Goal: Task Accomplishment & Management: Use online tool/utility

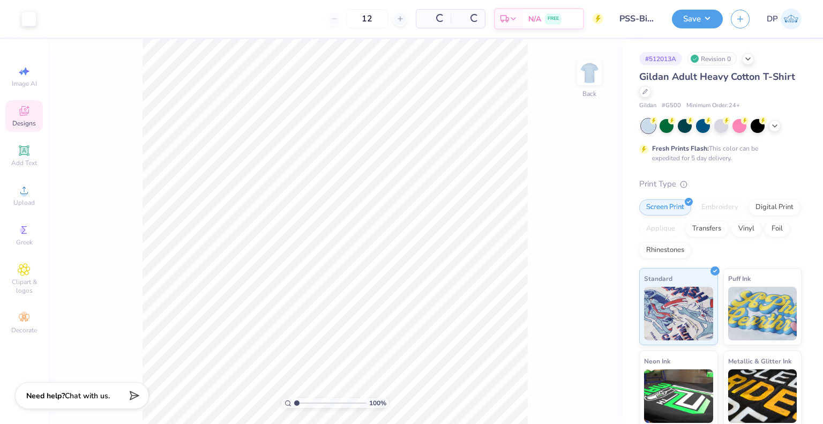
click at [33, 115] on div "Designs" at bounding box center [24, 116] width 38 height 32
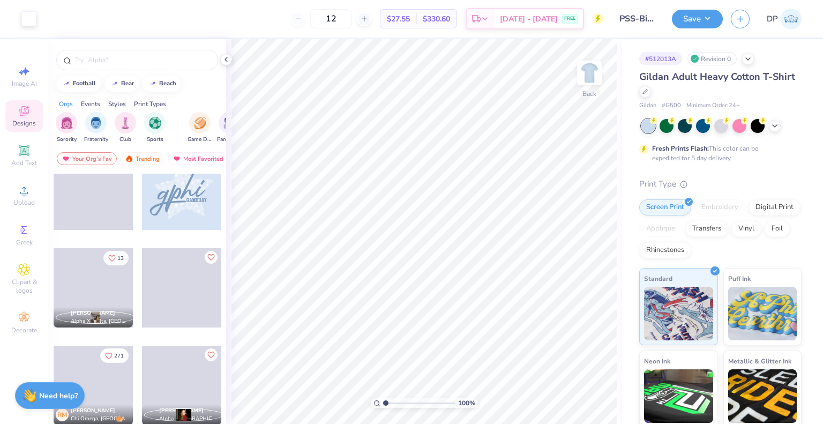
scroll to position [883, 0]
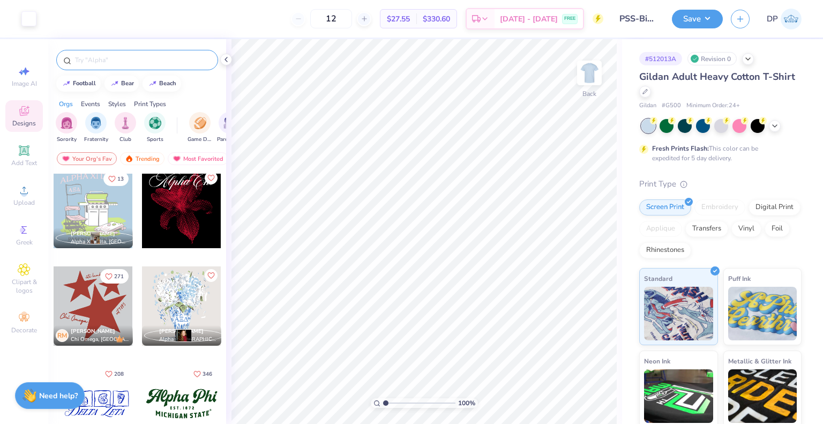
click at [119, 58] on input "text" at bounding box center [142, 60] width 137 height 11
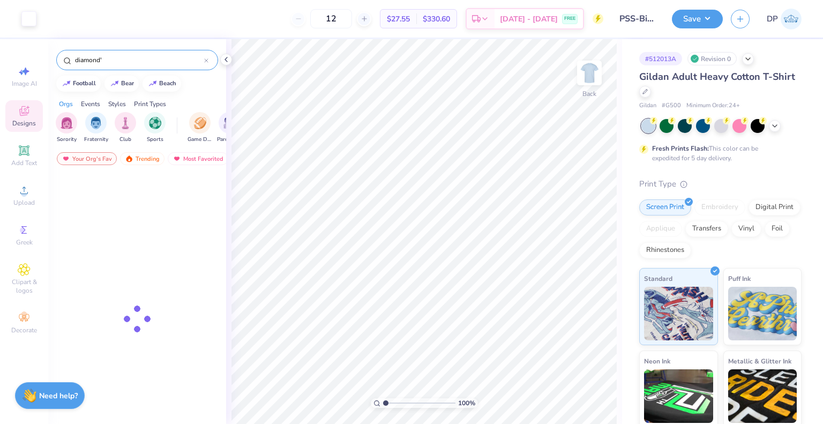
type input "diamond"
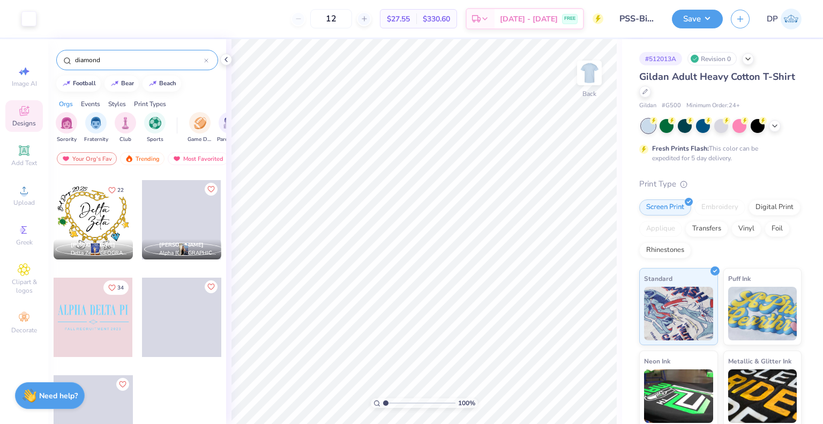
scroll to position [489, 0]
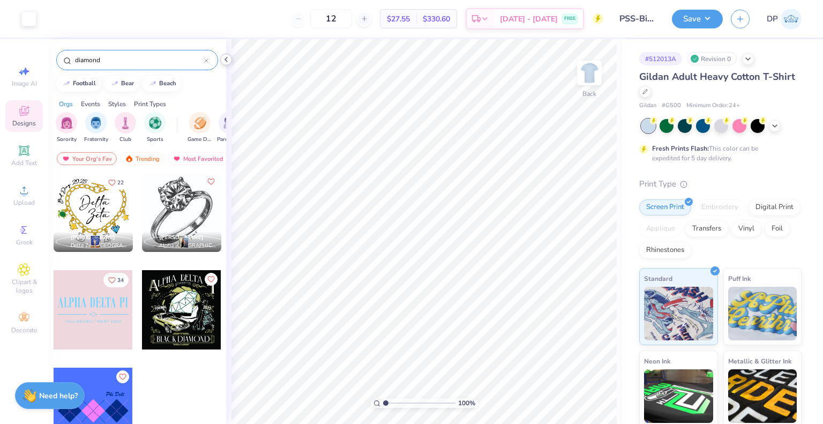
click at [225, 58] on polyline at bounding box center [226, 59] width 2 height 4
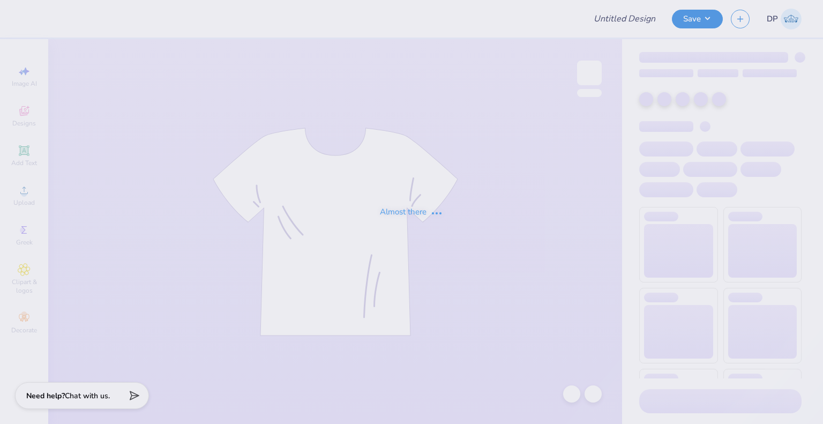
type input "University of Michigan: Flint : Emilee Birchmeier"
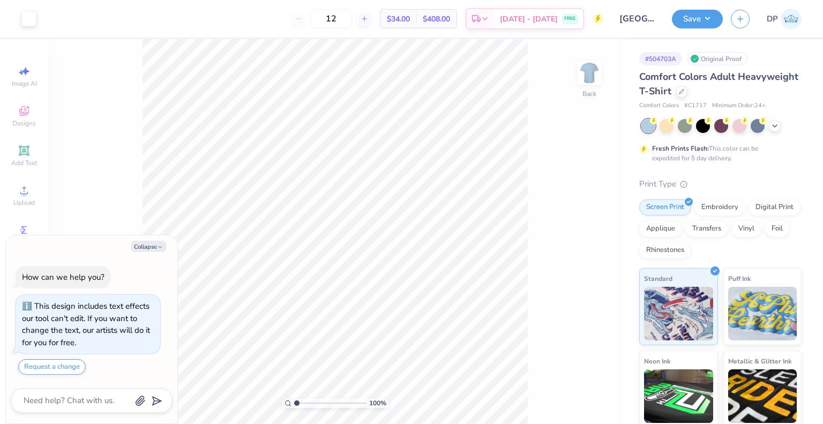
click at [153, 252] on div "Collapse How can we help you? This design includes text effects our tool can't …" at bounding box center [91, 329] width 171 height 189
click at [160, 246] on icon "button" at bounding box center [160, 247] width 6 height 6
type textarea "x"
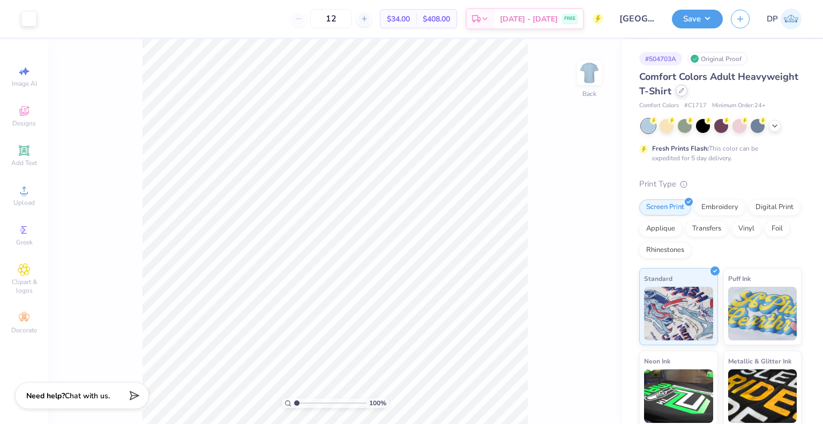
click at [684, 88] on icon at bounding box center [681, 90] width 5 height 5
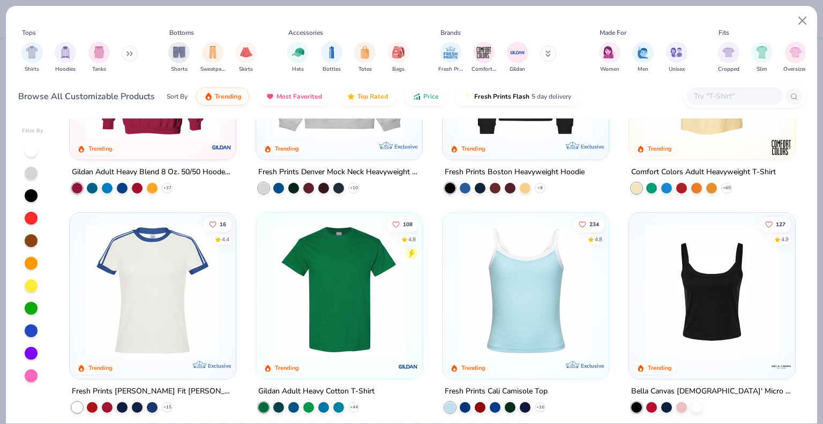
scroll to position [54, 0]
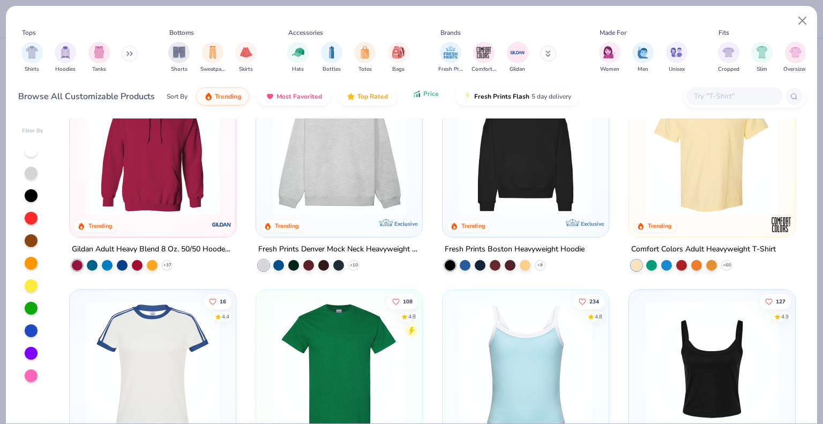
click at [405, 92] on button "Price" at bounding box center [425, 94] width 42 height 18
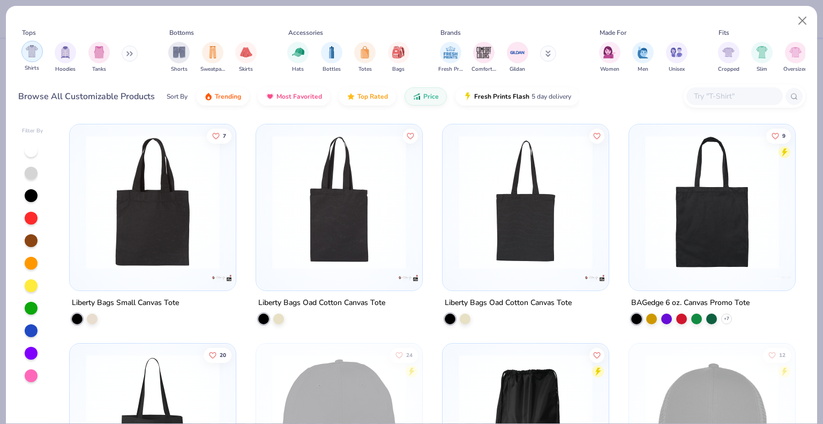
click at [30, 53] on img "filter for Shirts" at bounding box center [32, 51] width 12 height 12
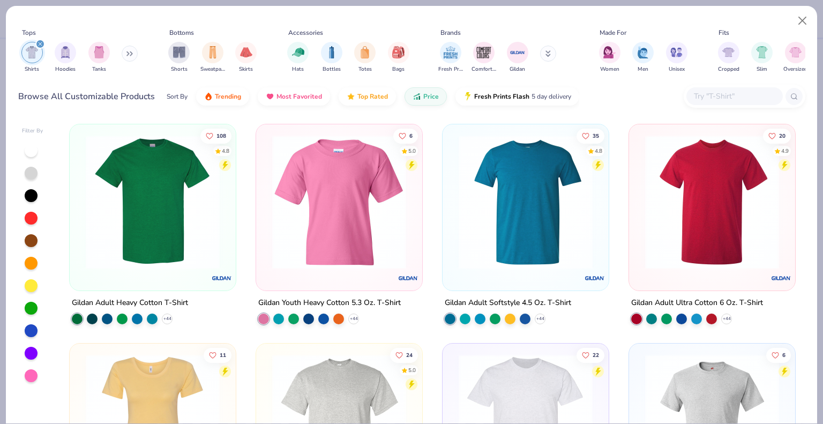
click at [185, 249] on img at bounding box center [152, 202] width 145 height 134
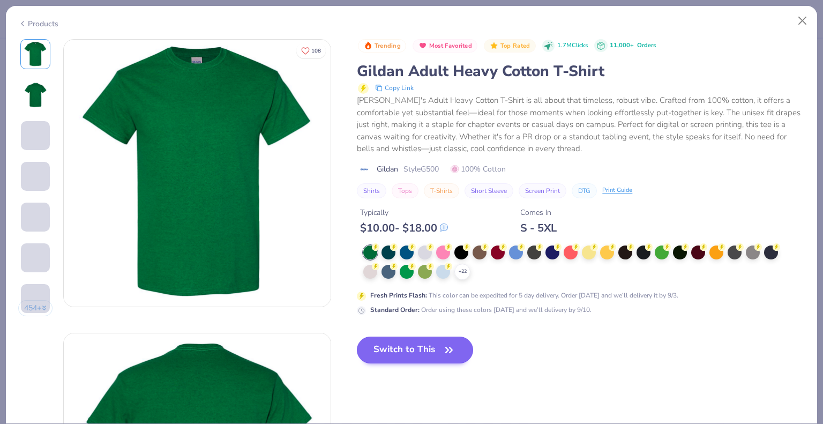
drag, startPoint x: 449, startPoint y: 268, endPoint x: 443, endPoint y: 346, distance: 77.9
click at [448, 268] on div at bounding box center [443, 272] width 14 height 14
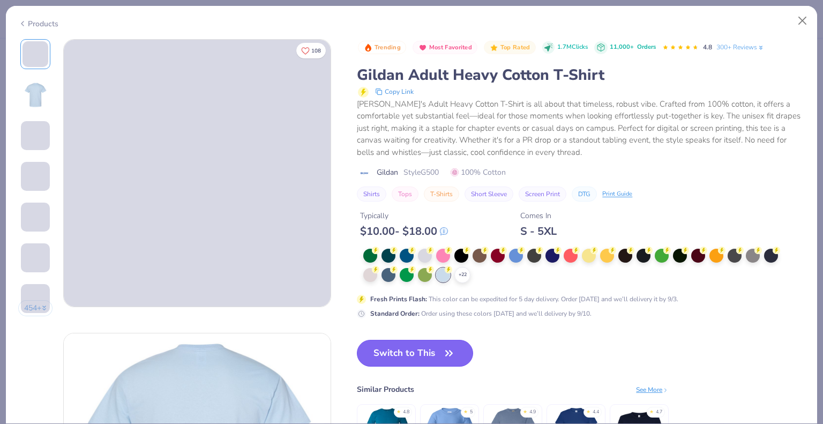
click at [443, 348] on icon "button" at bounding box center [448, 353] width 15 height 15
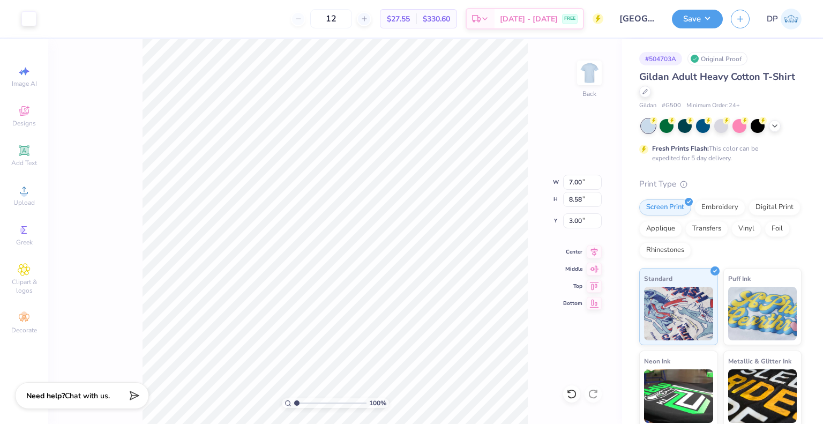
type input "3.00"
type input "8.93"
type input "10.94"
type input "10.41"
type input "12.76"
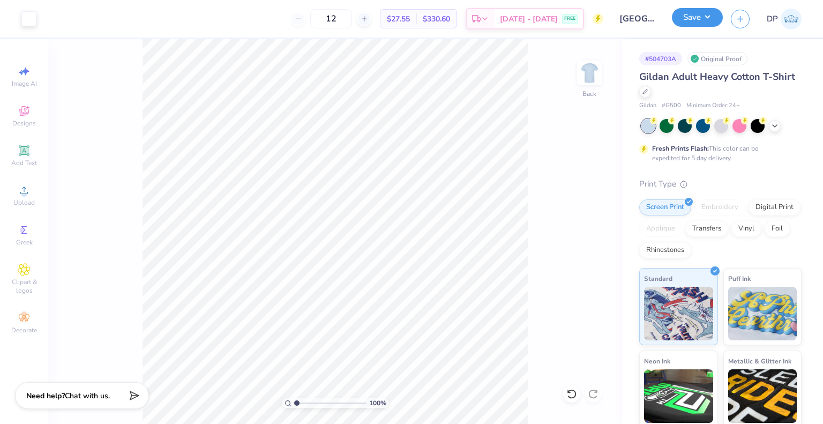
click at [691, 25] on button "Save" at bounding box center [697, 17] width 51 height 19
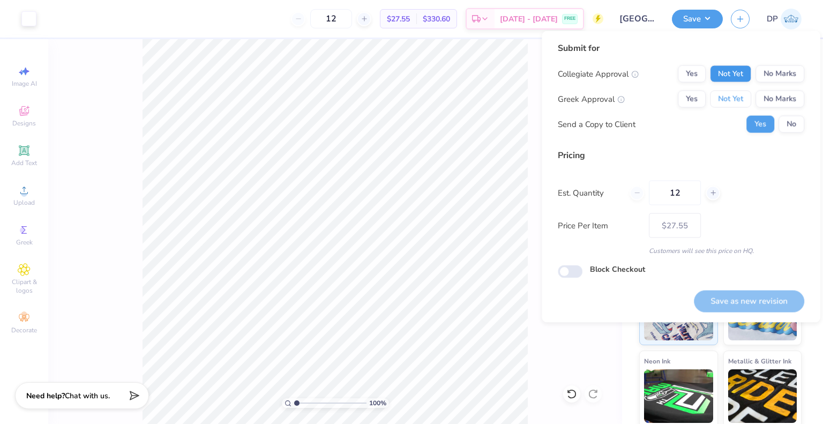
drag, startPoint x: 726, startPoint y: 98, endPoint x: 732, endPoint y: 67, distance: 31.1
click at [733, 84] on div "Collegiate Approval Yes Not Yet No Marks Greek Approval Yes Not Yet No Marks Se…" at bounding box center [681, 99] width 246 height 68
click at [732, 67] on button "Not Yet" at bounding box center [730, 73] width 41 height 17
click at [728, 106] on button "Not Yet" at bounding box center [730, 99] width 41 height 17
click at [732, 299] on button "Save as new revision" at bounding box center [749, 301] width 110 height 22
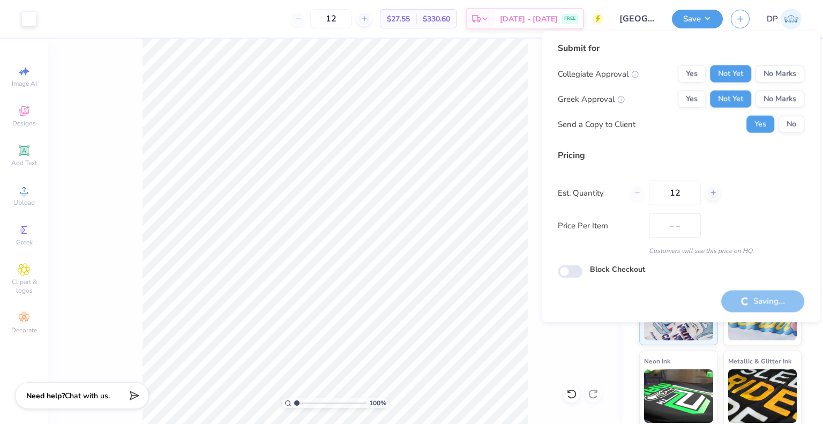
type input "$27.55"
